Goal: Task Accomplishment & Management: Manage account settings

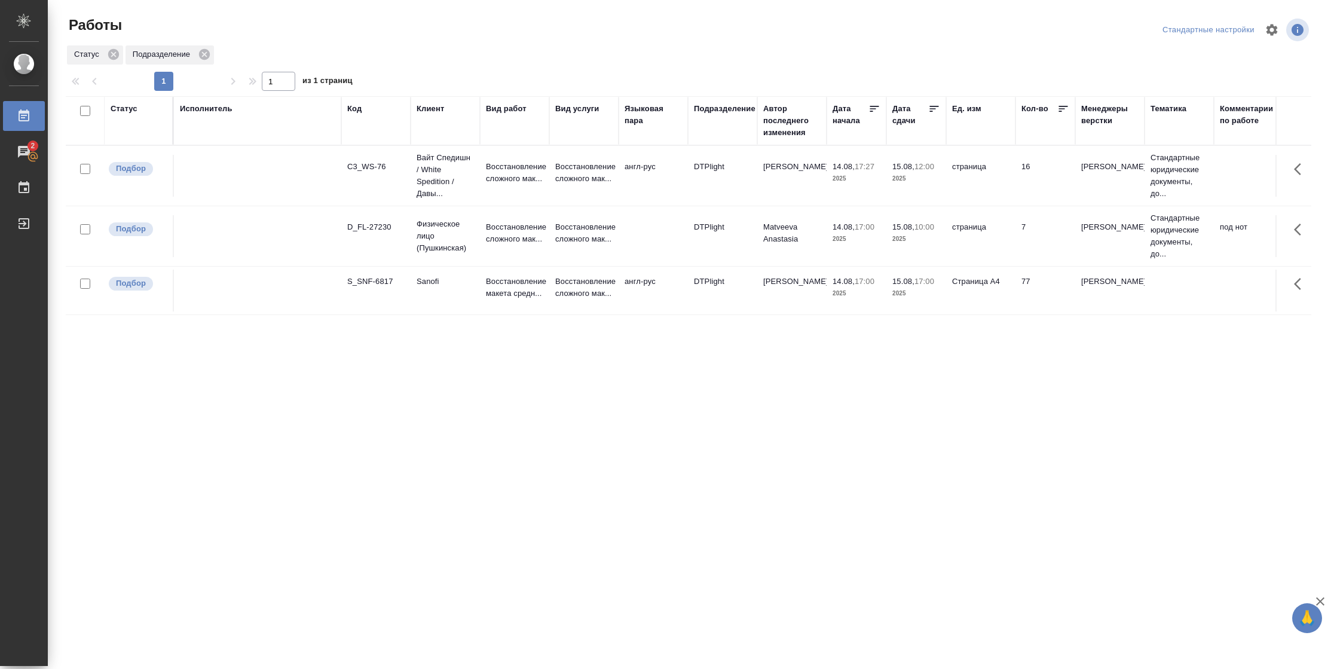
click at [127, 105] on div "Статус" at bounding box center [124, 109] width 27 height 12
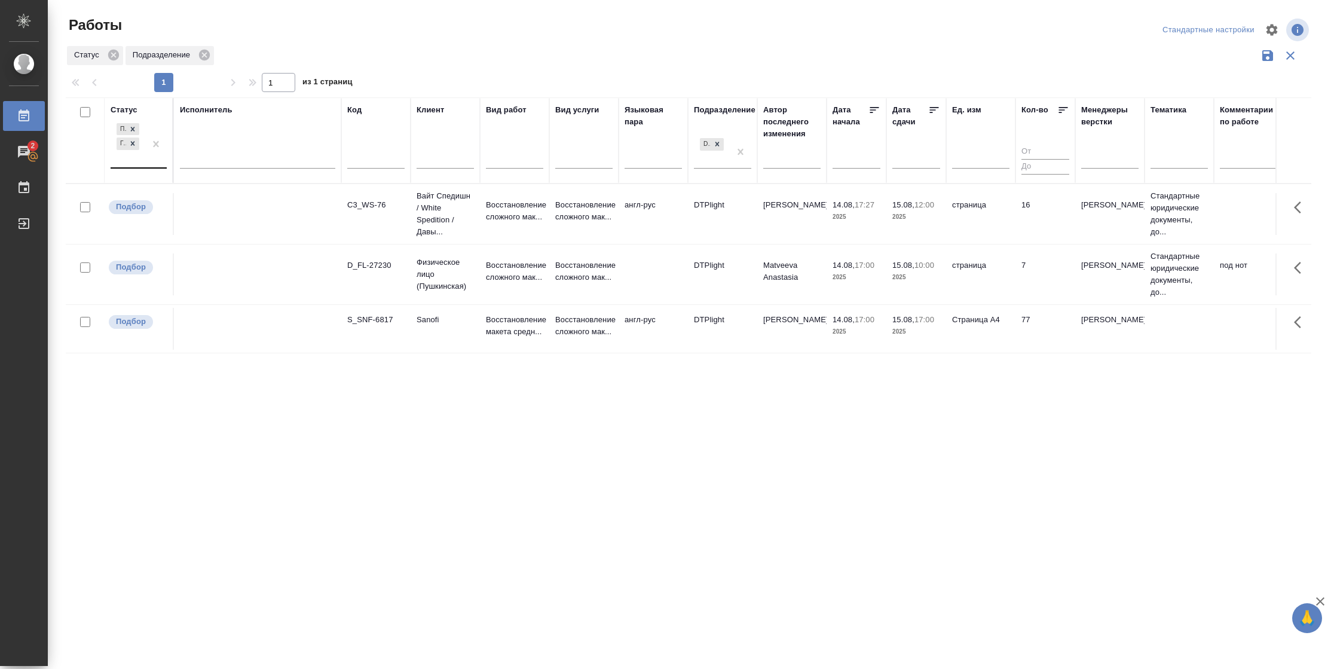
click at [149, 164] on div at bounding box center [156, 144] width 22 height 47
click at [237, 237] on div "В работе" at bounding box center [269, 238] width 179 height 22
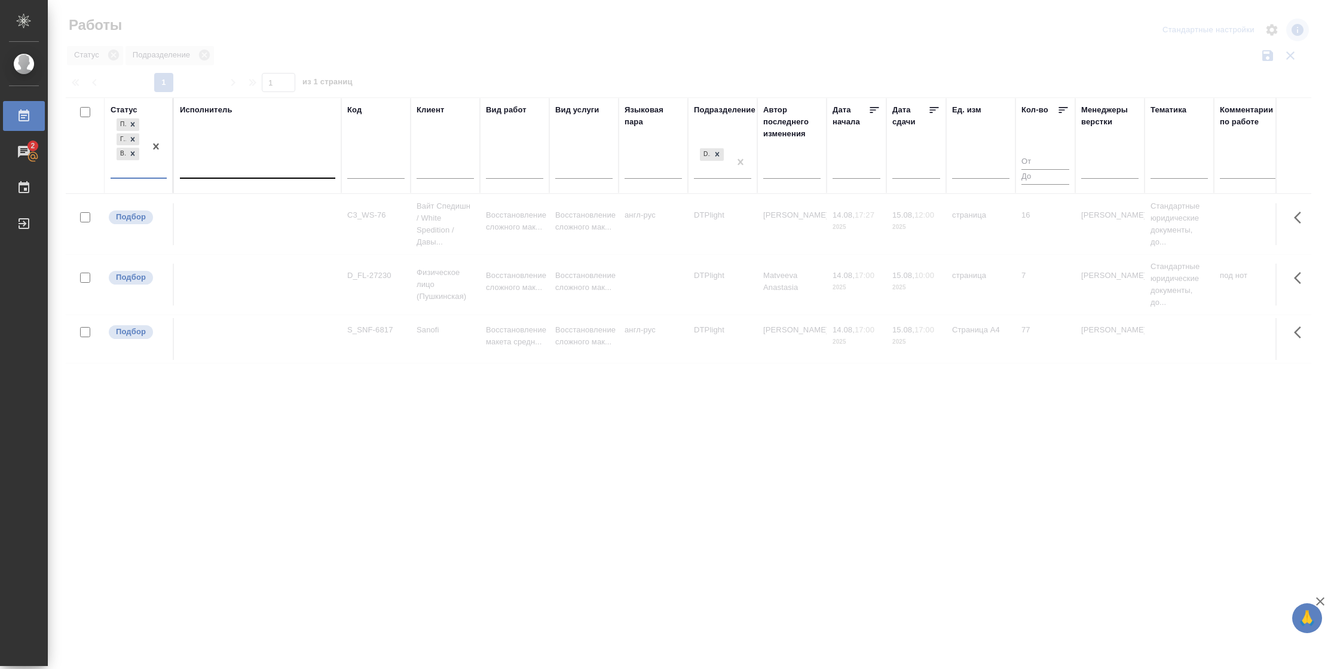
click at [268, 159] on div at bounding box center [257, 166] width 155 height 17
click at [262, 194] on div "Свои работы" at bounding box center [269, 205] width 179 height 22
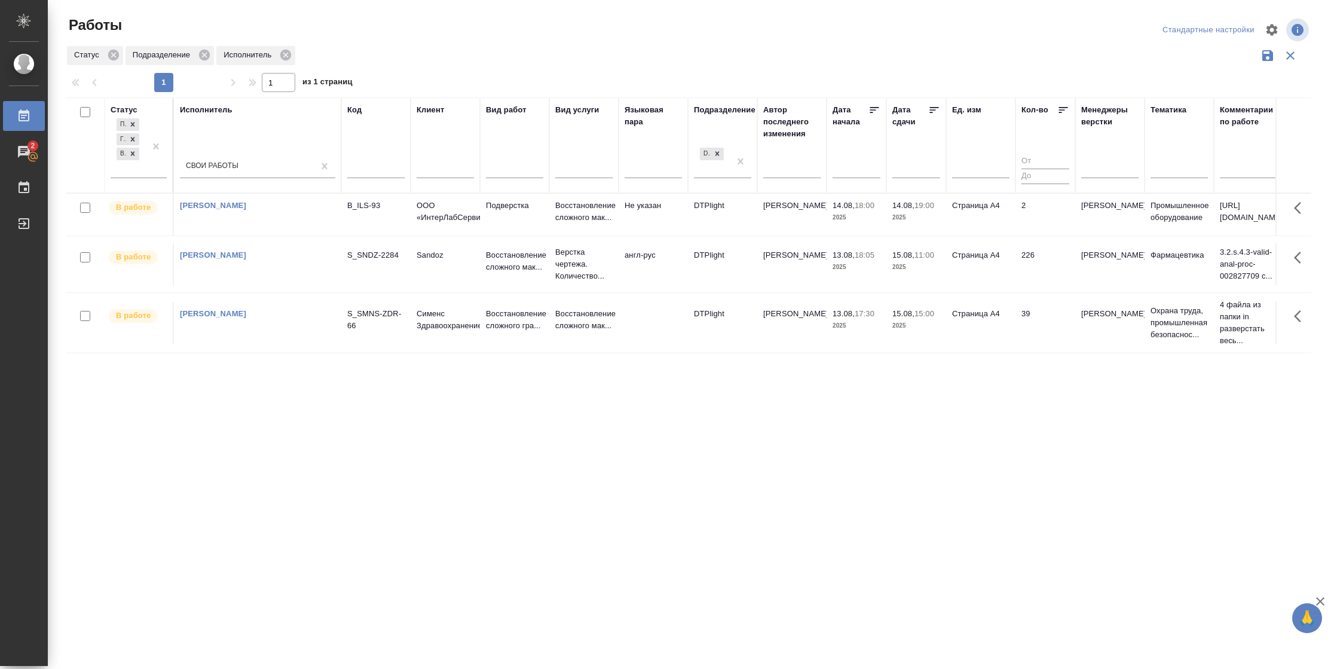
click at [1000, 222] on td "Страница А4" at bounding box center [980, 215] width 69 height 42
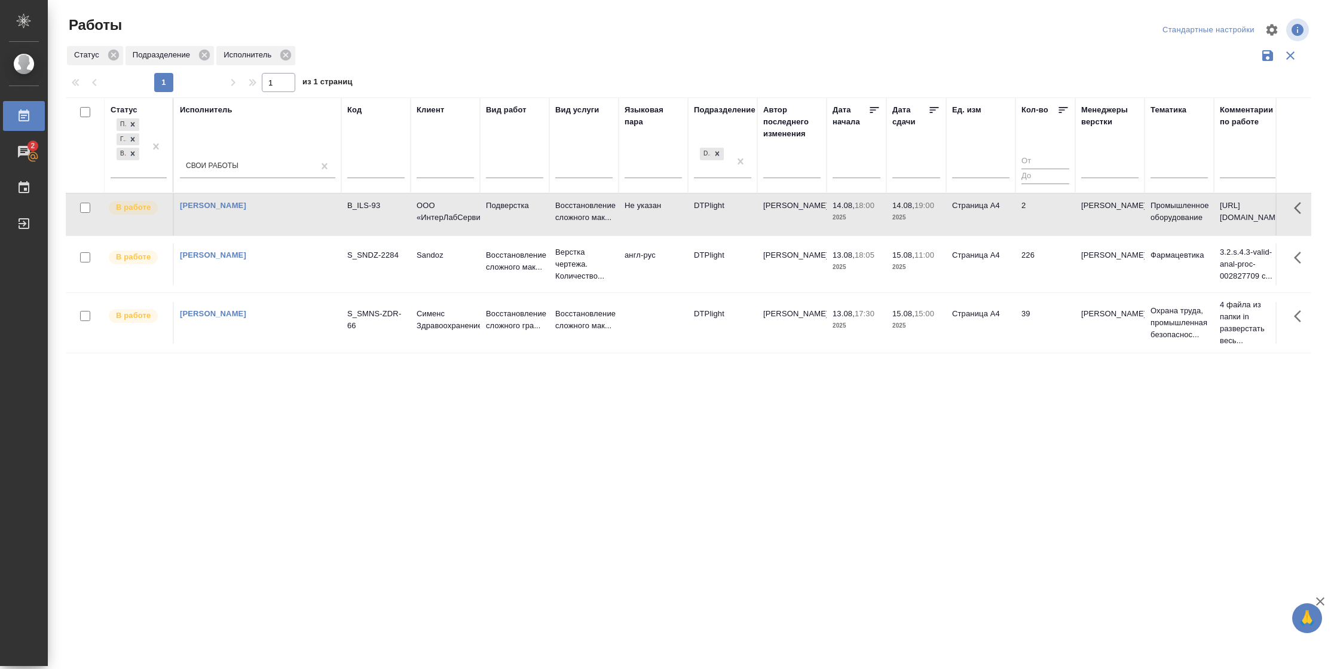
click at [1020, 234] on td "2" at bounding box center [1046, 215] width 60 height 42
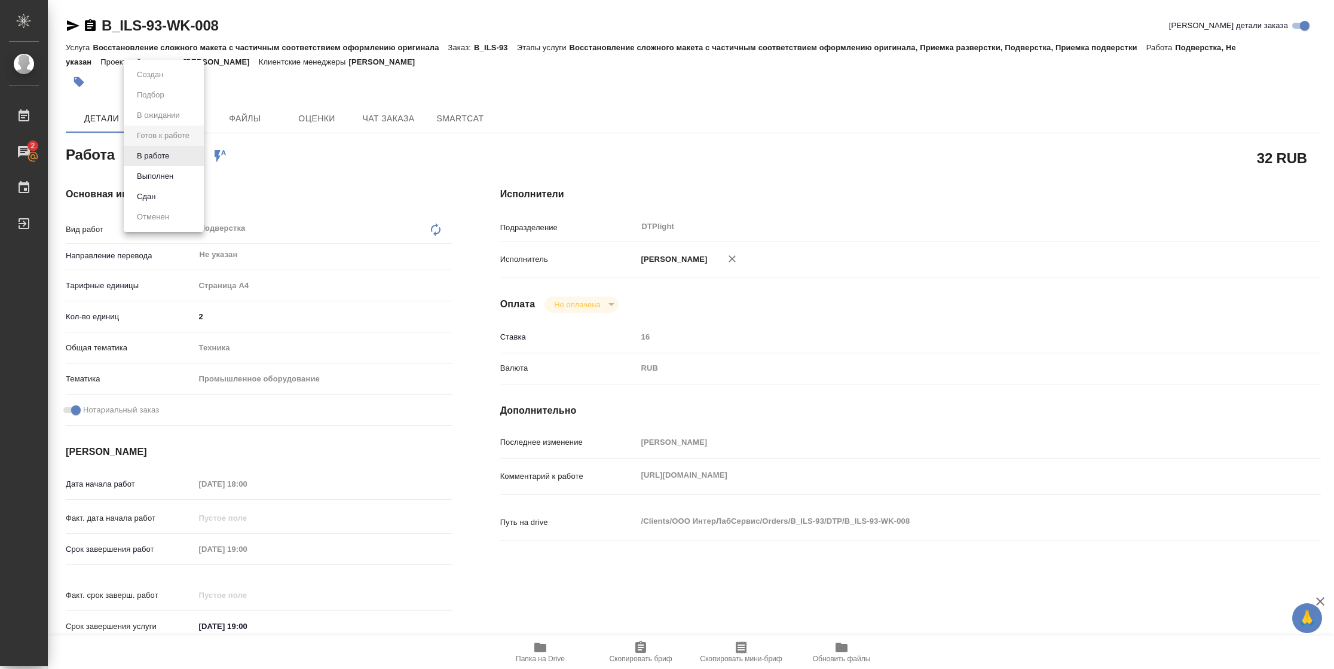
click at [162, 159] on body "🙏 .cls-1 fill:#fff; AWATERA Vasilyeva Natalia Работы 2 Чаты График Выйти B_ILS-…" at bounding box center [667, 334] width 1334 height 669
click at [162, 157] on button "В работе" at bounding box center [152, 155] width 39 height 13
click at [78, 25] on icon "button" at bounding box center [73, 25] width 13 height 11
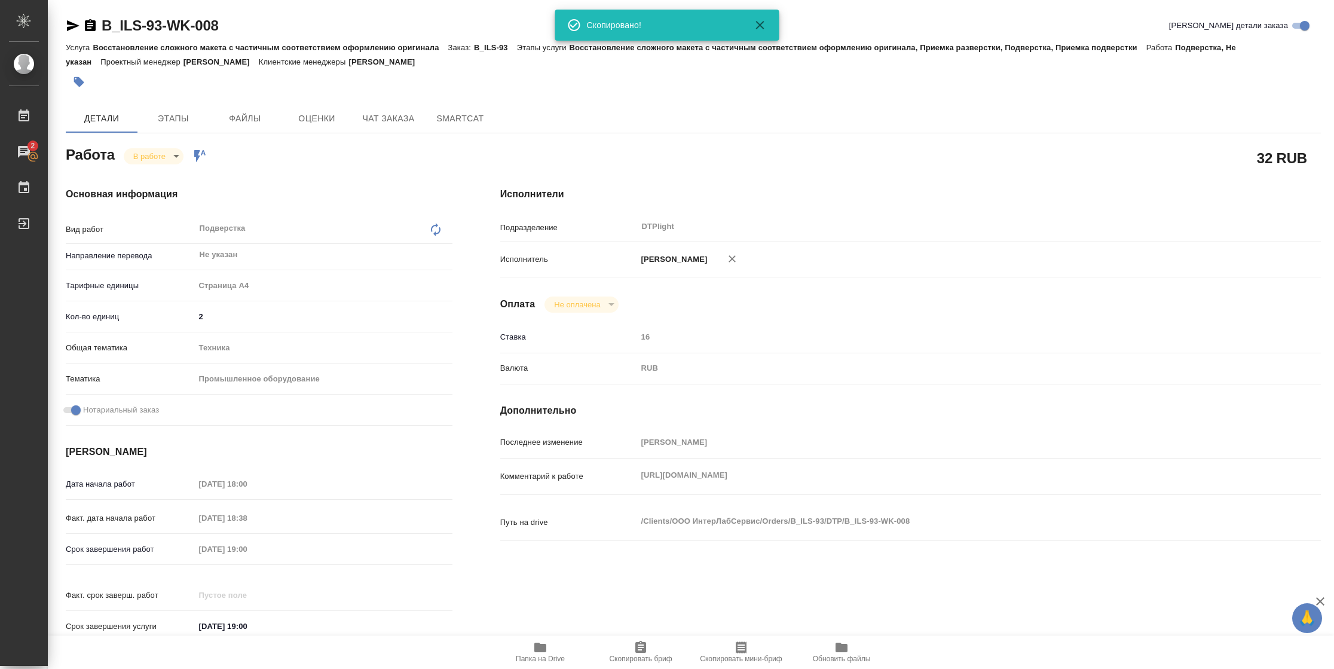
type textarea "x"
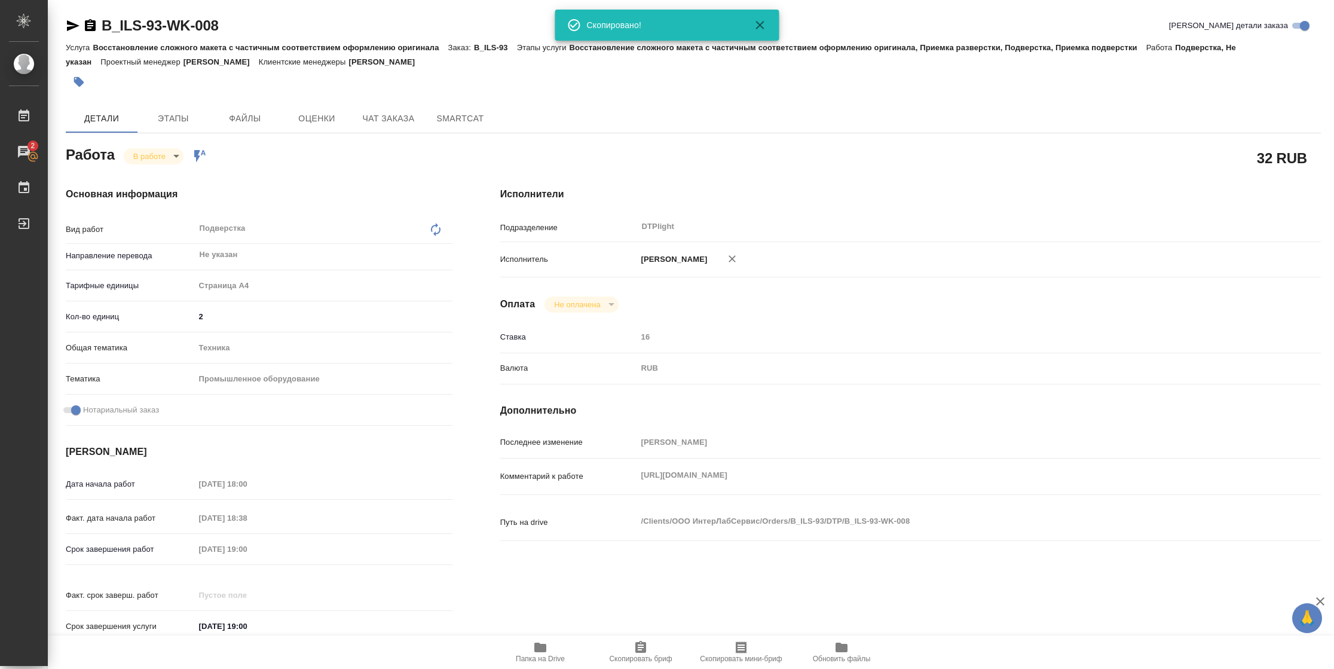
type textarea "x"
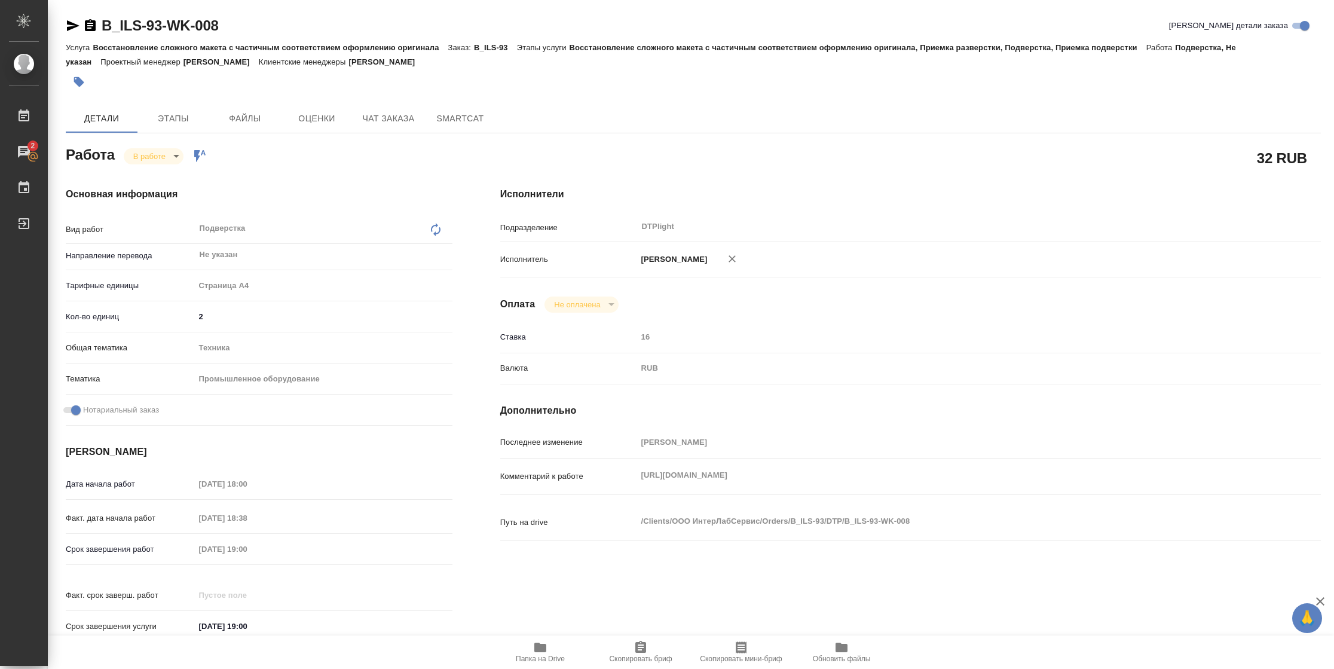
click at [539, 445] on span "Папка на Drive" at bounding box center [540, 659] width 49 height 8
type textarea "x"
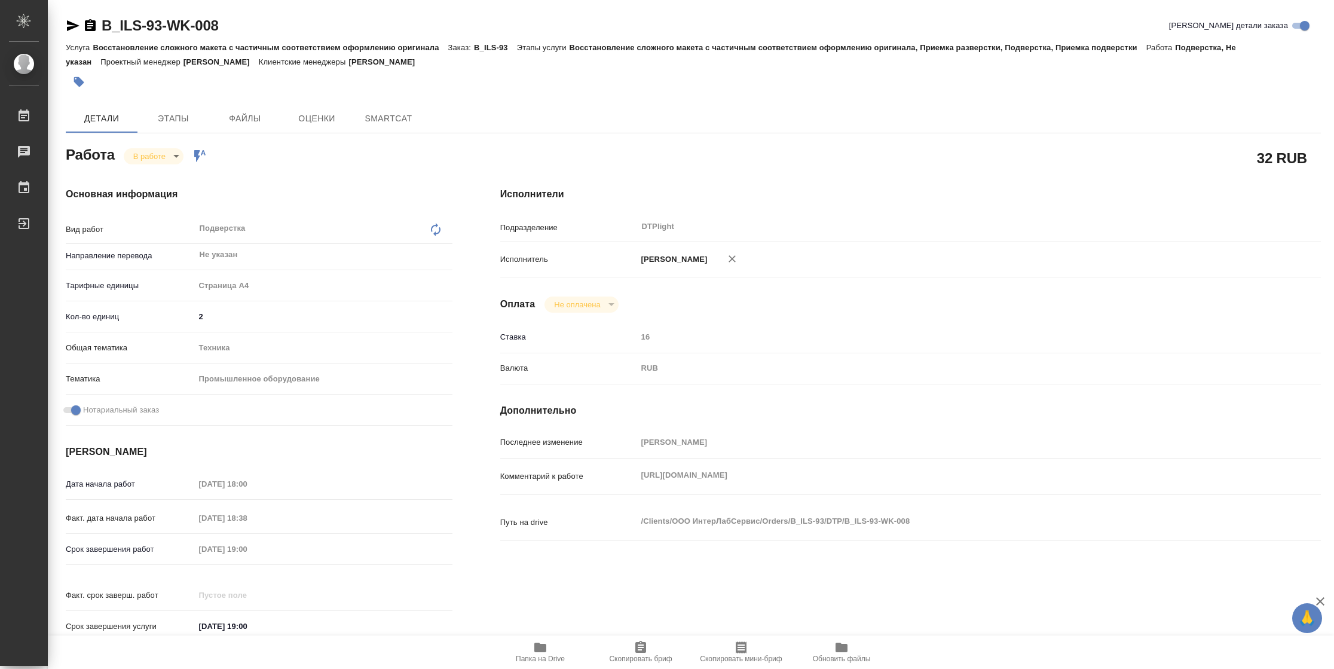
type textarea "x"
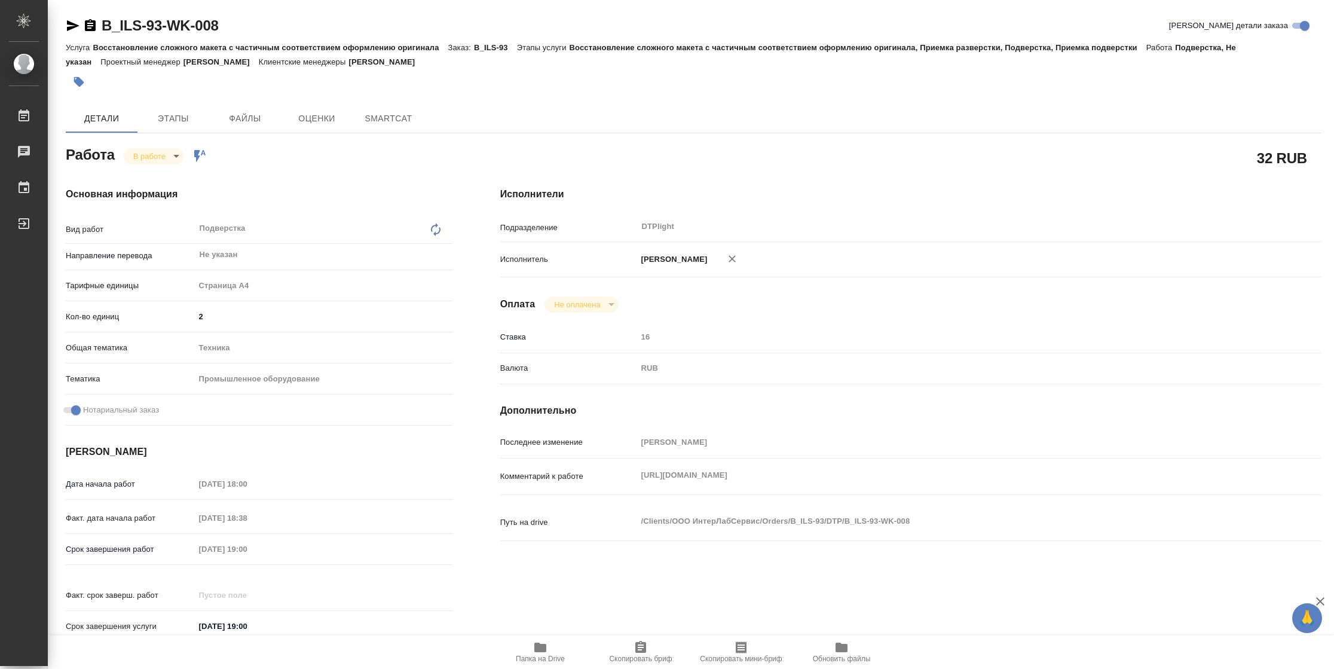
type textarea "x"
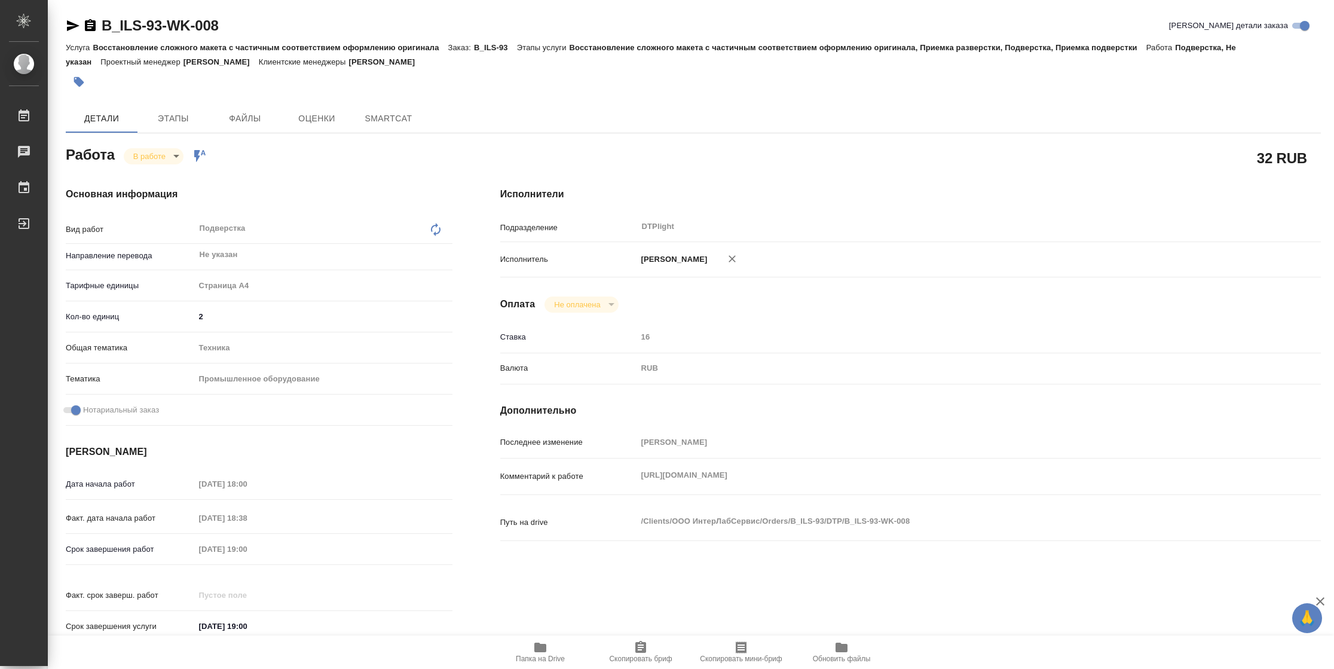
type textarea "x"
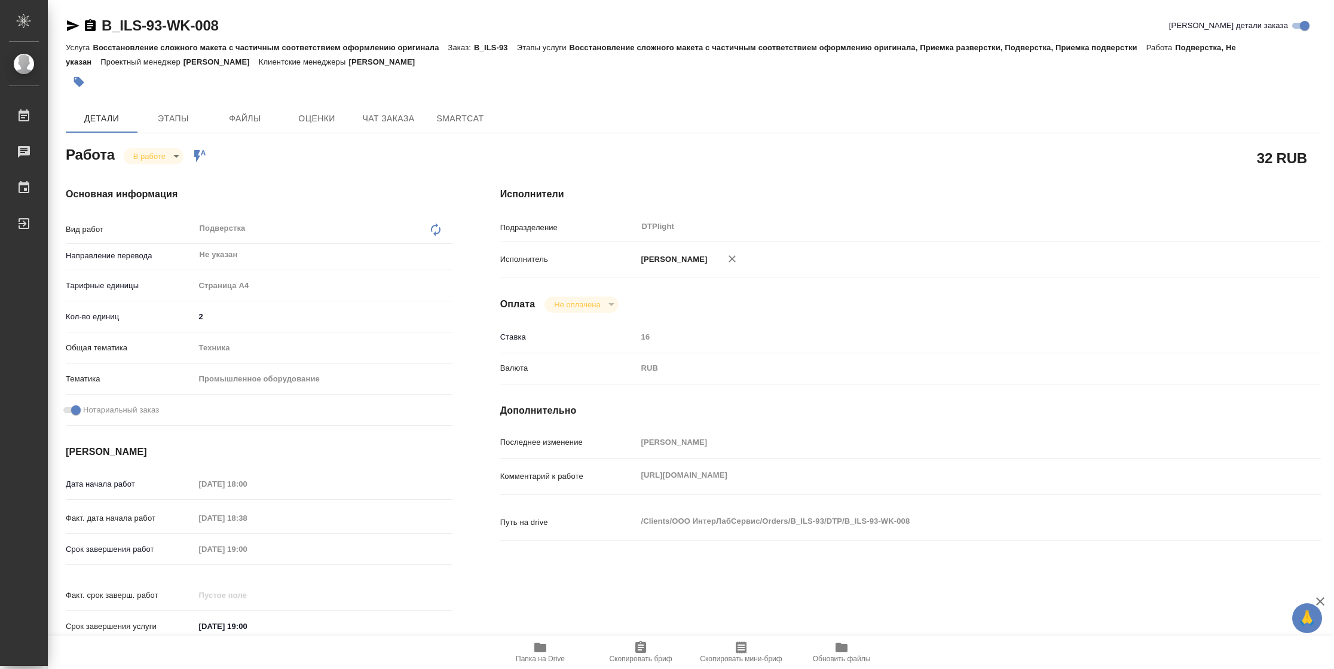
type textarea "x"
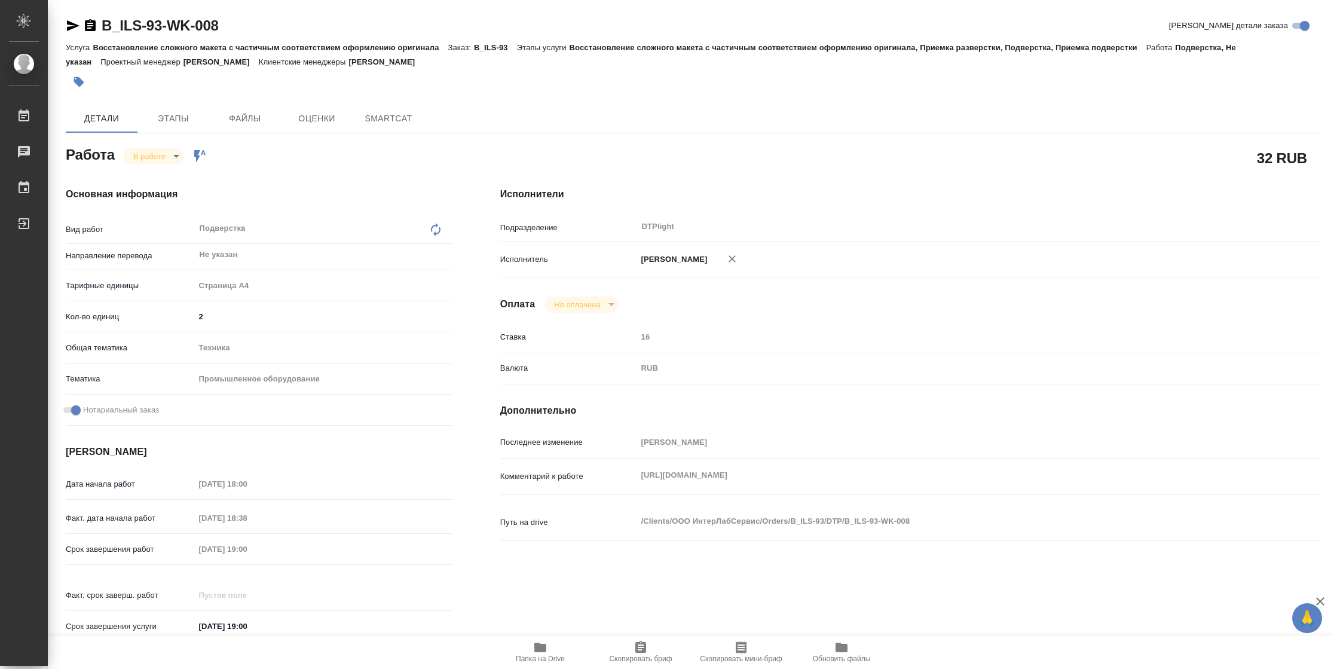
type textarea "x"
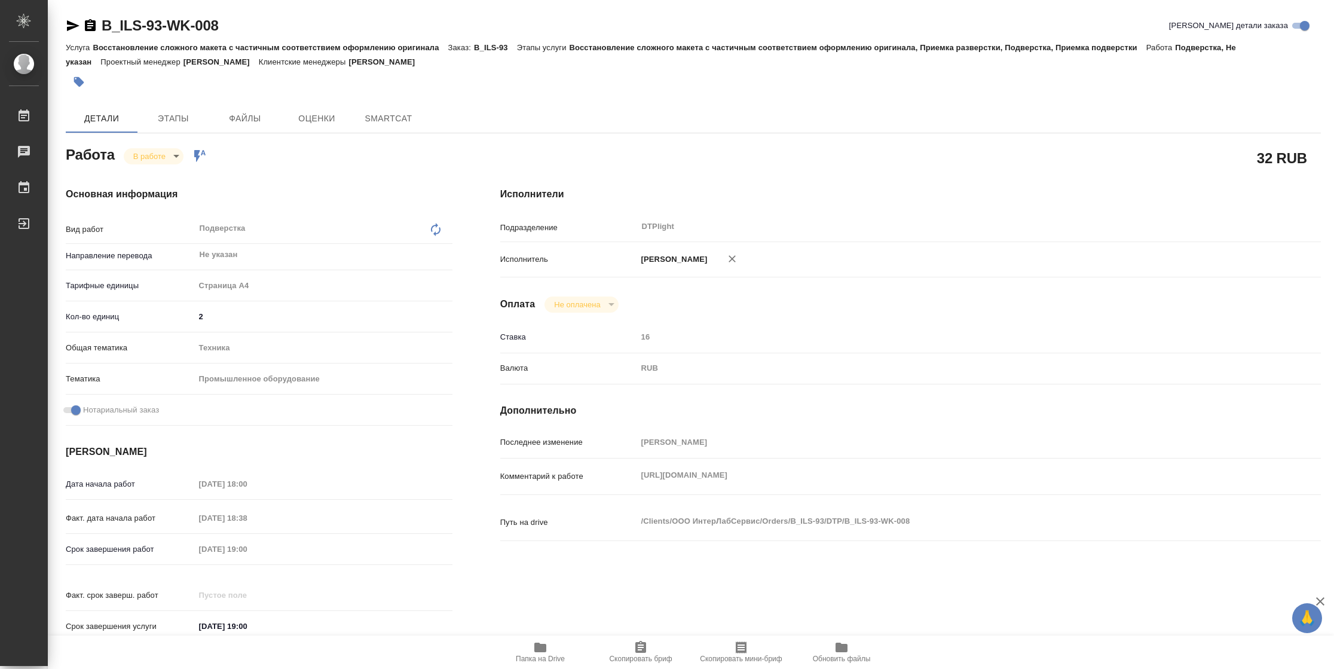
type textarea "x"
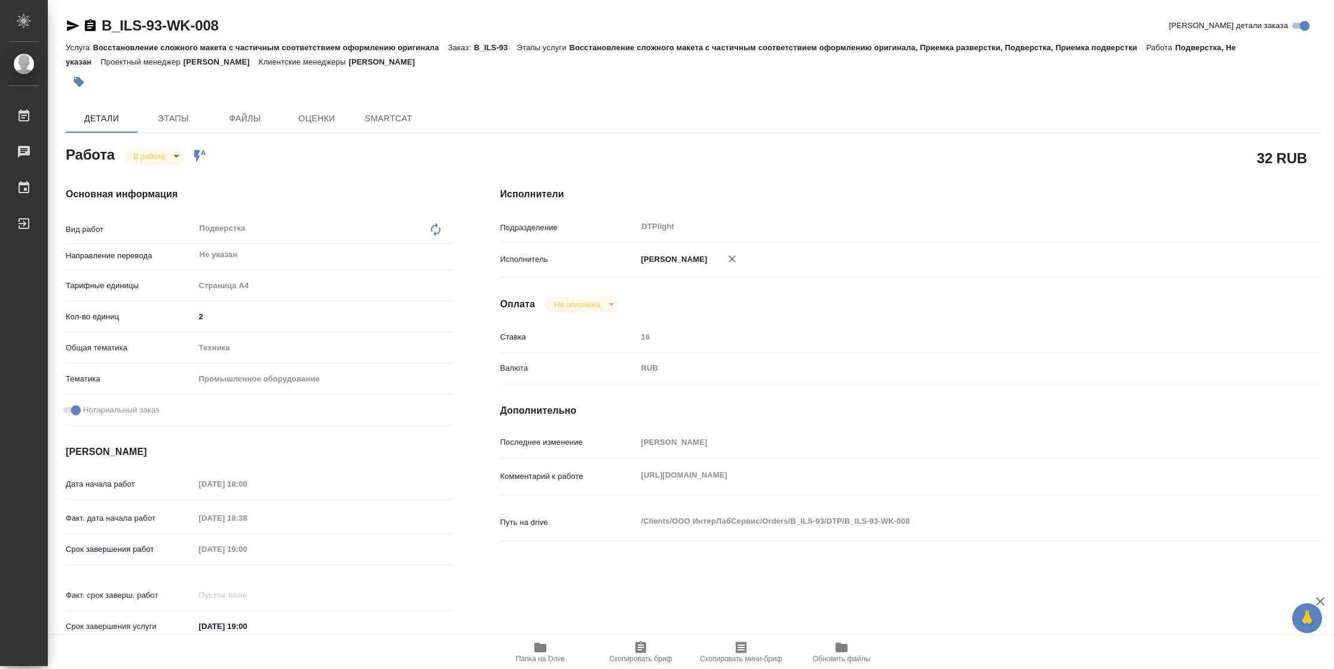
type textarea "x"
click at [550, 647] on span "Папка на Drive" at bounding box center [540, 651] width 86 height 23
type textarea "x"
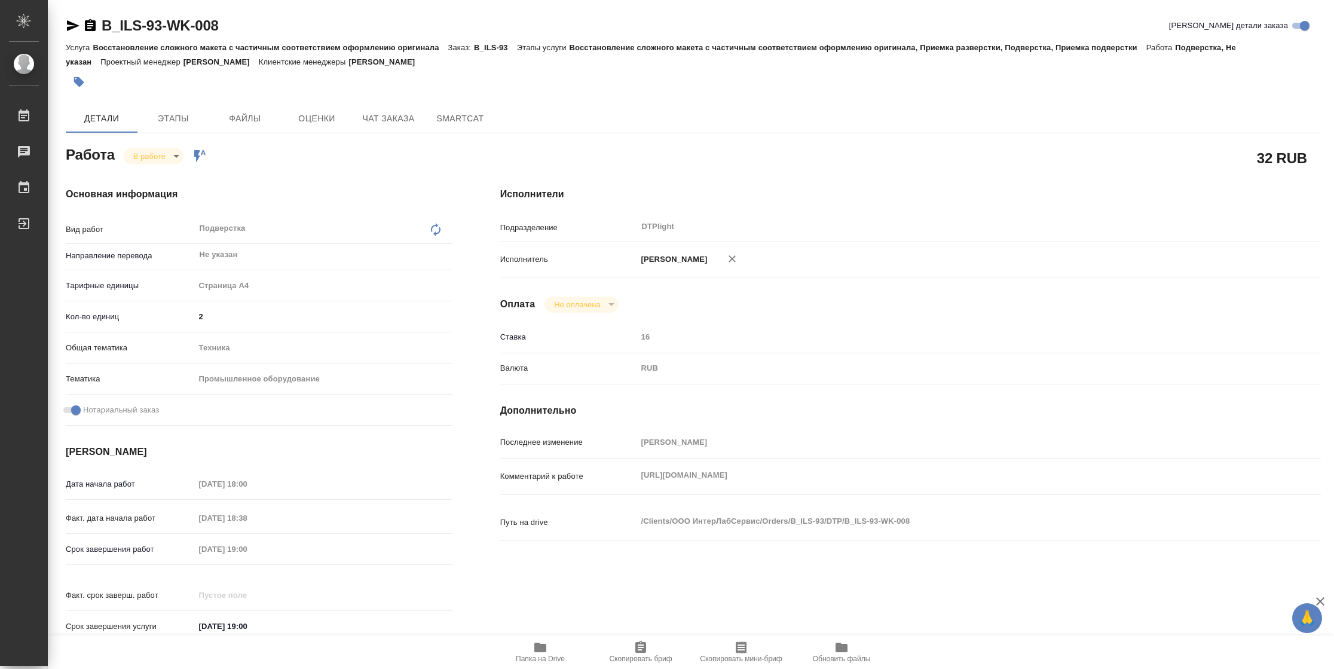
type textarea "x"
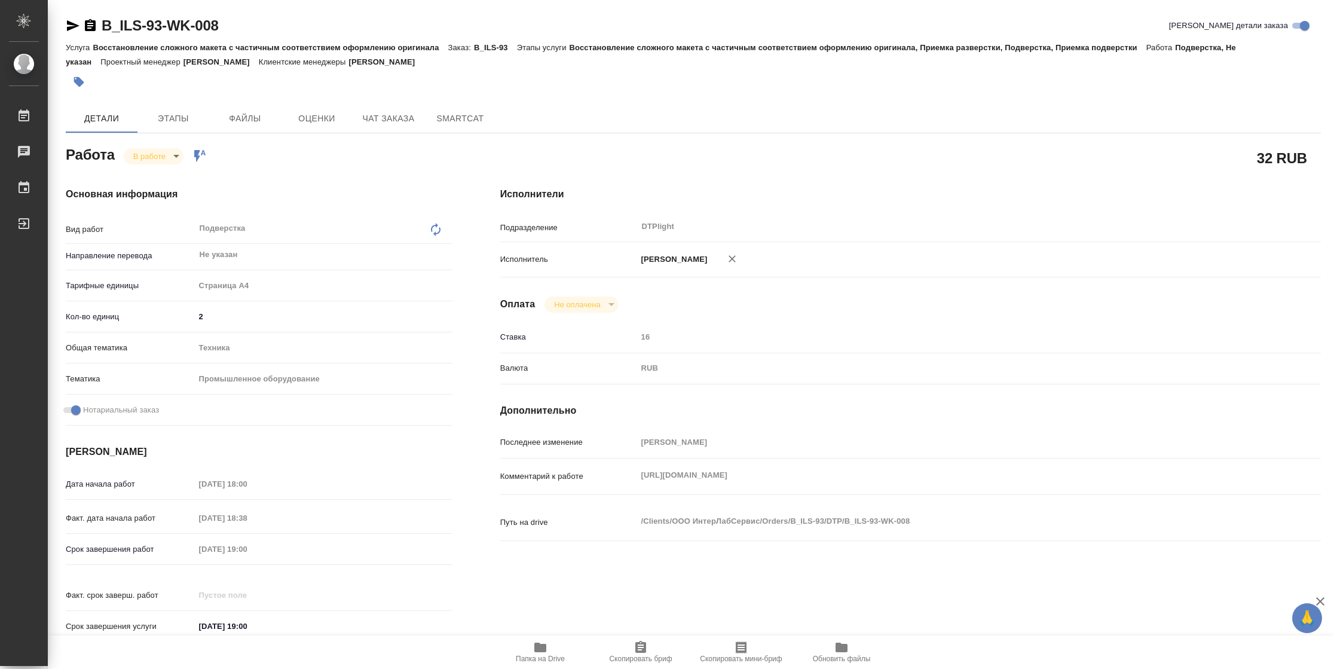
type textarea "x"
click at [149, 159] on body "🙏 .cls-1 fill:#fff; AWATERA [PERSON_NAME] 2 Чаты График Выйти B_ILS-93-WK-008 К…" at bounding box center [667, 334] width 1334 height 669
click at [157, 176] on button "Выполнен" at bounding box center [155, 176] width 44 height 13
click at [71, 24] on icon "button" at bounding box center [73, 25] width 13 height 11
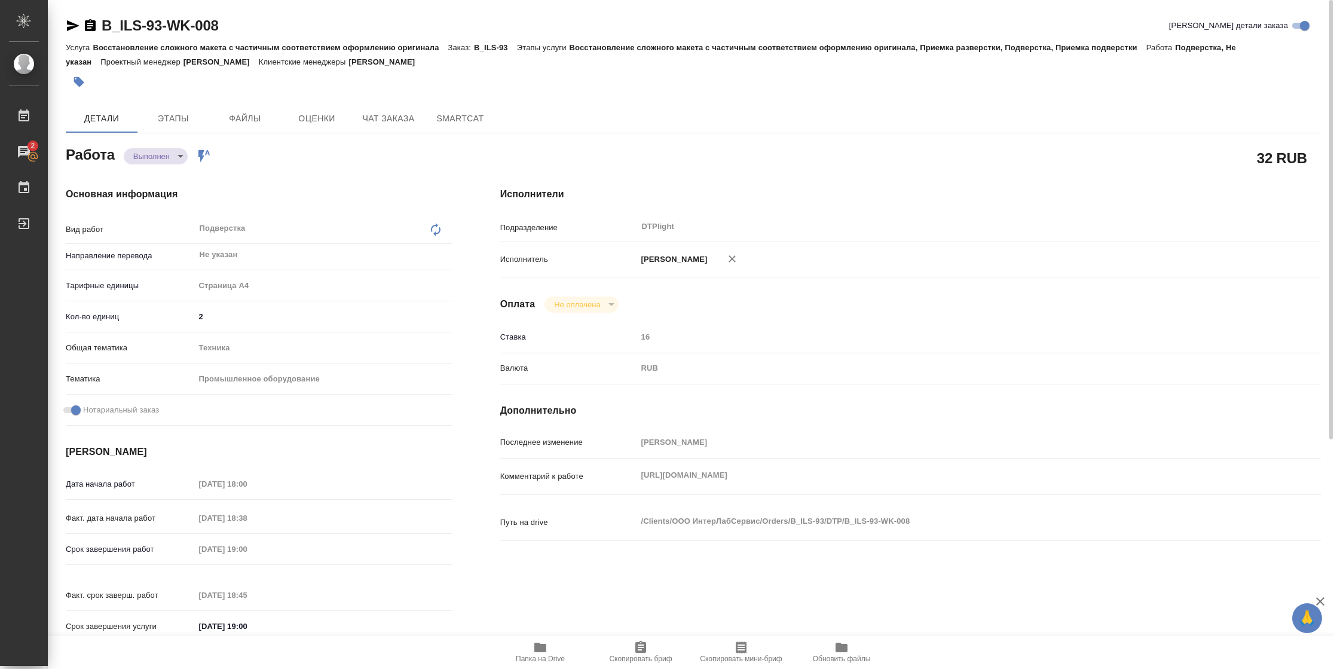
type textarea "x"
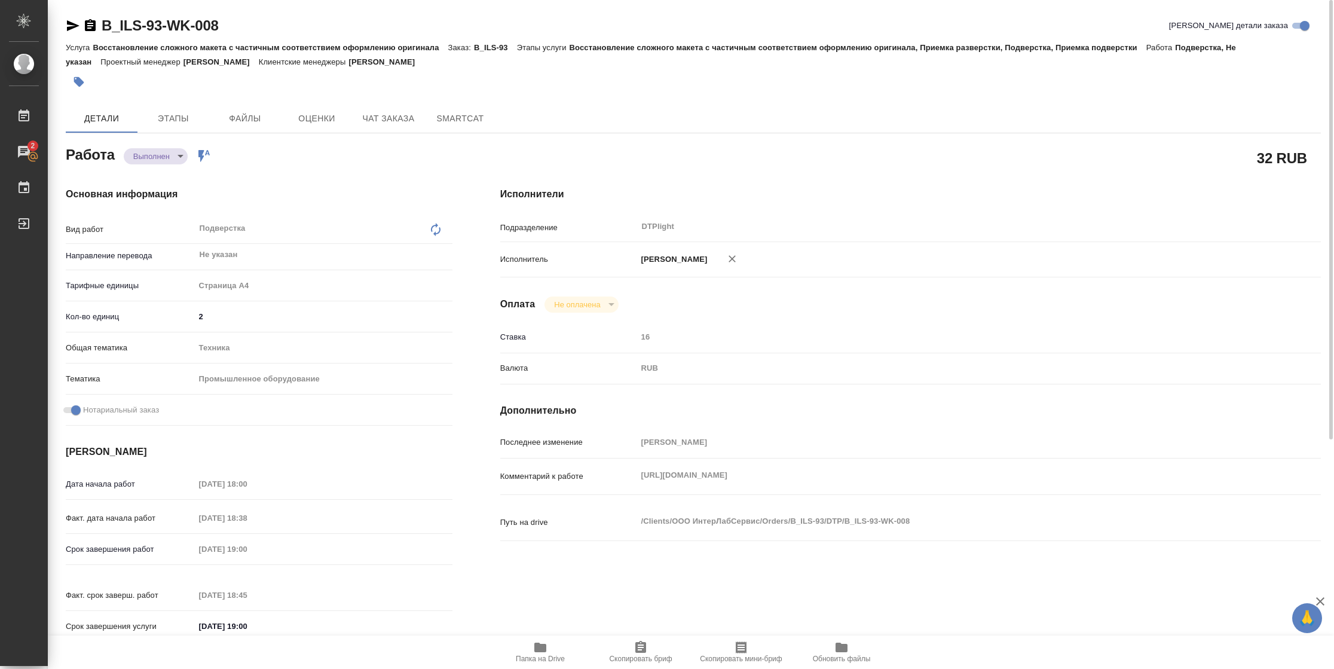
type textarea "x"
